Goal: Information Seeking & Learning: Learn about a topic

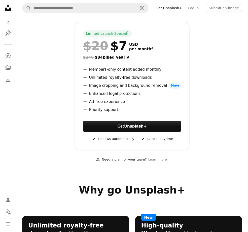
scroll to position [25, 0]
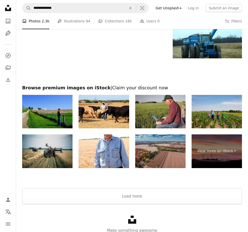
scroll to position [3962, 0]
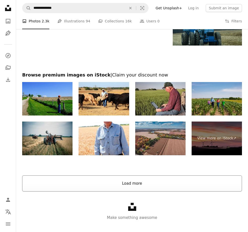
click at [125, 176] on button "Load more" at bounding box center [132, 184] width 220 height 16
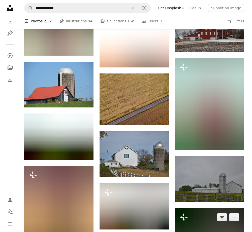
scroll to position [6356, 0]
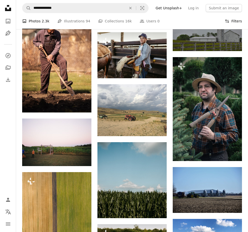
click at [235, 22] on button "Filters Filters" at bounding box center [233, 21] width 17 height 16
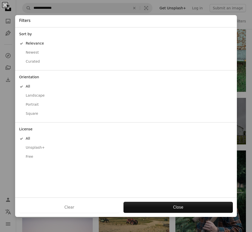
click at [30, 159] on div "Free" at bounding box center [126, 156] width 214 height 5
click at [237, 80] on div "An X shape Filters Sort by A checkmark Relevance Newest Curated Orientation A c…" at bounding box center [126, 116] width 252 height 232
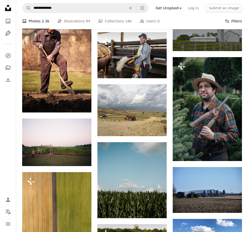
click at [235, 21] on button "Filters Filters" at bounding box center [233, 21] width 17 height 16
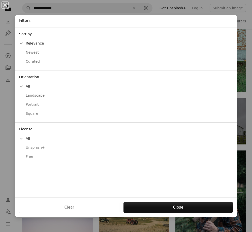
click at [31, 156] on div "Free" at bounding box center [126, 156] width 214 height 5
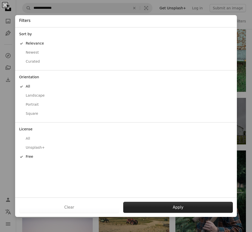
click at [139, 205] on button "Apply" at bounding box center [178, 207] width 110 height 11
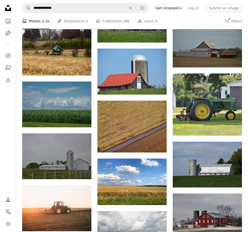
scroll to position [4208, 0]
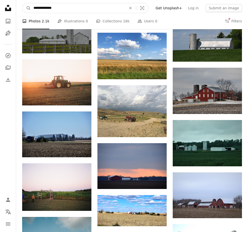
click at [34, 9] on input "**********" at bounding box center [78, 8] width 94 height 10
type input "**********"
click button "A magnifying glass" at bounding box center [26, 8] width 9 height 10
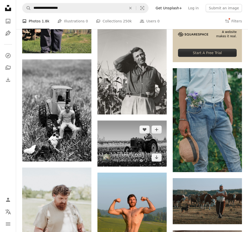
scroll to position [277, 0]
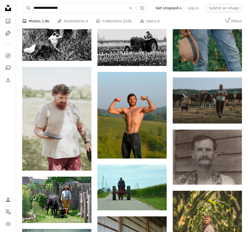
click at [82, 12] on input "**********" at bounding box center [78, 8] width 94 height 10
type input "**********"
click button "A magnifying glass" at bounding box center [26, 8] width 9 height 10
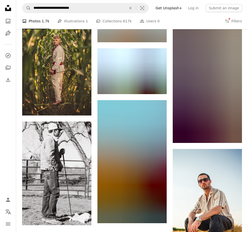
scroll to position [680, 0]
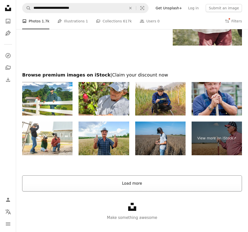
click at [148, 176] on button "Load more" at bounding box center [132, 184] width 220 height 16
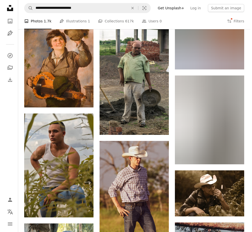
scroll to position [1312, 0]
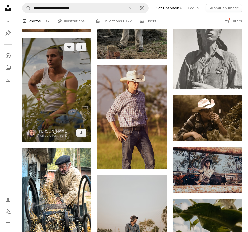
click at [57, 104] on img at bounding box center [56, 90] width 69 height 104
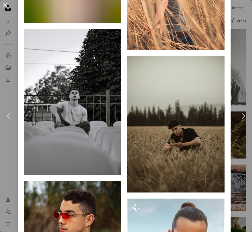
scroll to position [1562, 0]
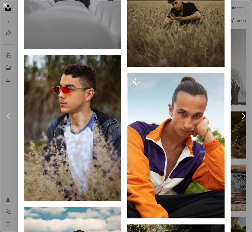
click at [237, 92] on link "Chevron right" at bounding box center [243, 116] width 18 height 48
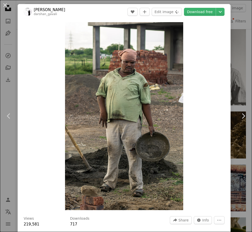
click at [231, 11] on div "An X shape Chevron left Chevron right [PERSON_NAME] darshan_gavali A heart A pl…" at bounding box center [126, 116] width 252 height 232
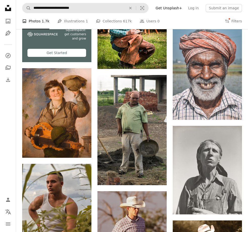
scroll to position [1161, 0]
